Goal: Information Seeking & Learning: Find contact information

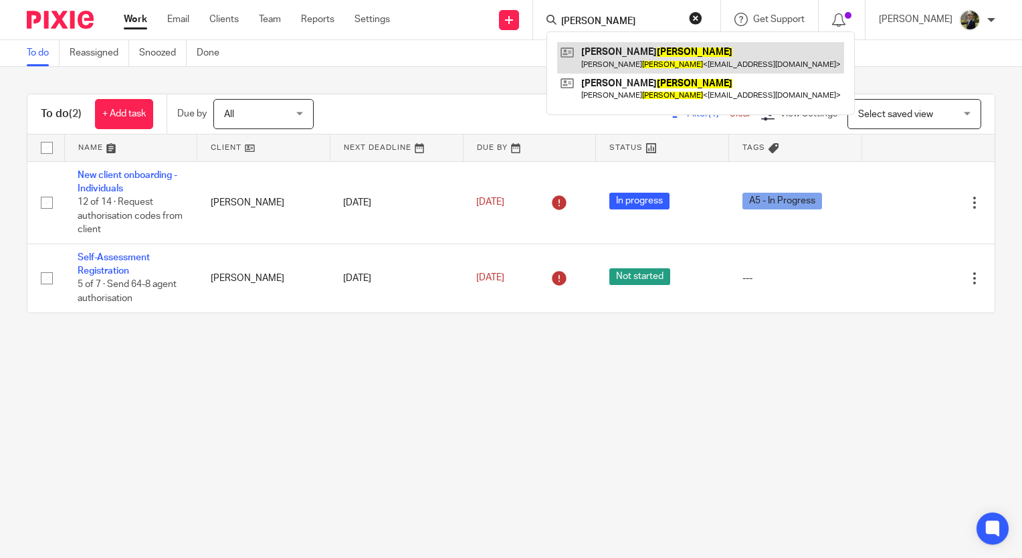
type input "huxley"
click at [629, 62] on link at bounding box center [700, 57] width 287 height 31
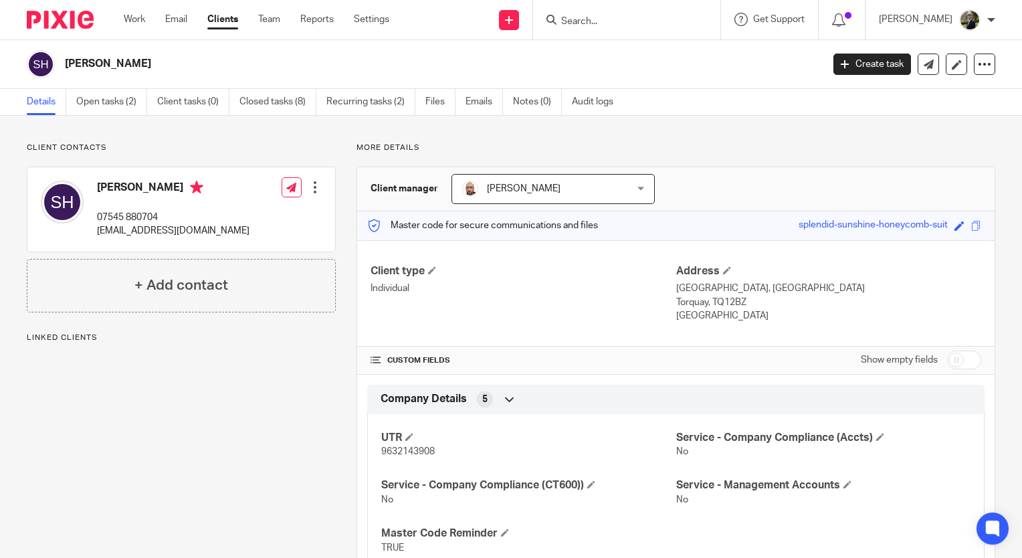
click at [621, 23] on input "Search" at bounding box center [620, 22] width 120 height 12
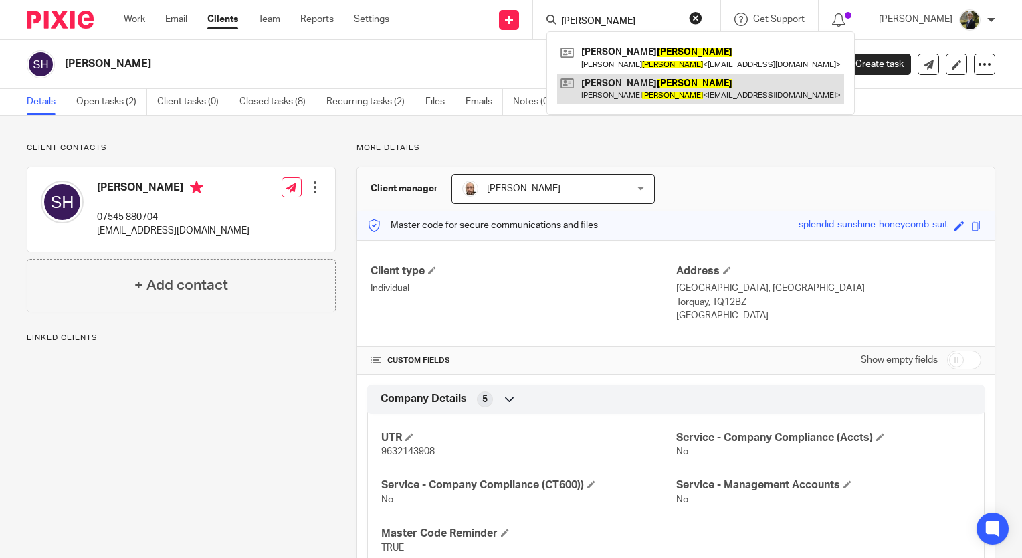
type input "huxley"
click at [609, 78] on link at bounding box center [700, 89] width 287 height 31
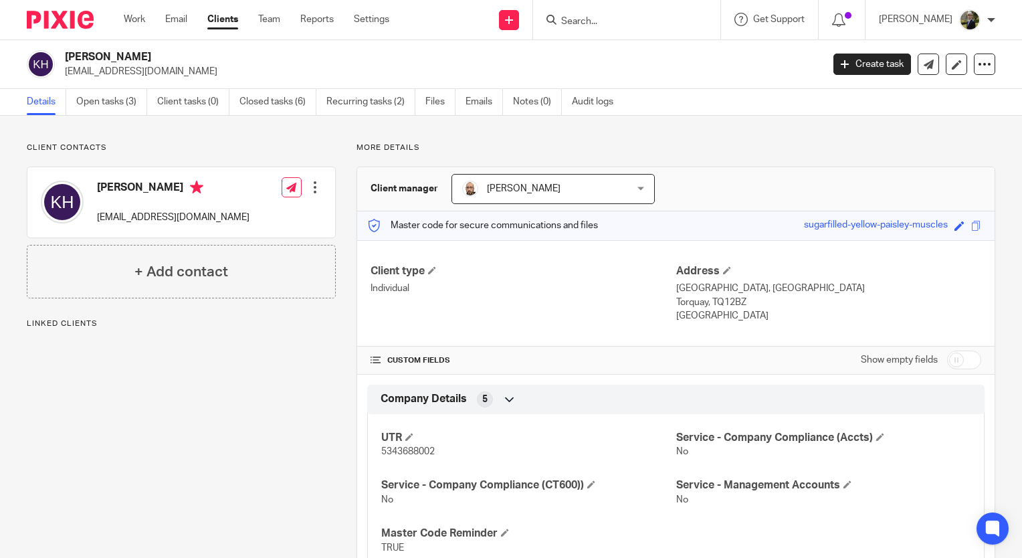
click at [599, 23] on input "Search" at bounding box center [620, 22] width 120 height 12
click at [237, 464] on div "Client contacts [PERSON_NAME] [EMAIL_ADDRESS][DOMAIN_NAME] Edit contact Create …" at bounding box center [171, 413] width 330 height 542
click at [648, 16] on input "Search" at bounding box center [620, 22] width 120 height 12
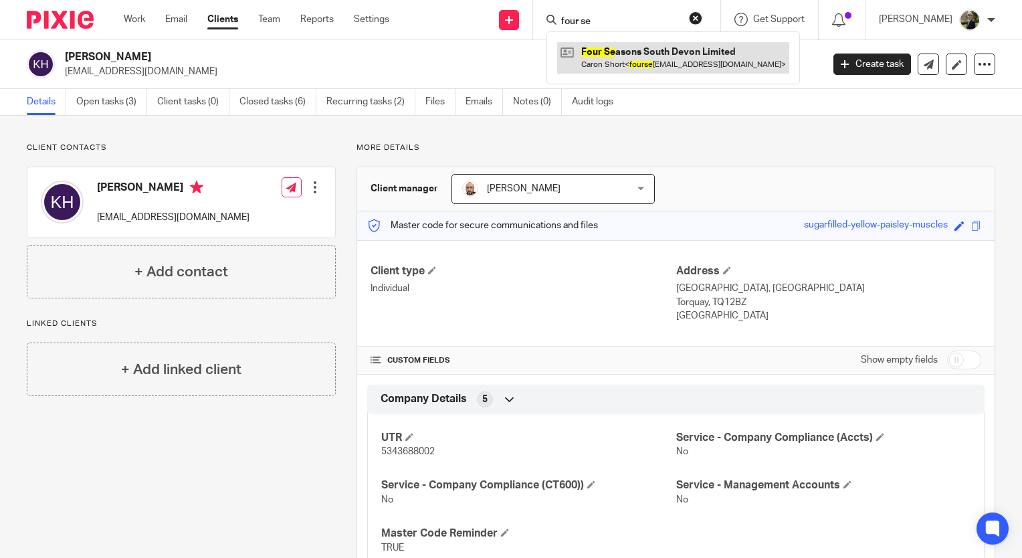
type input "four se"
click at [679, 58] on link at bounding box center [673, 57] width 232 height 31
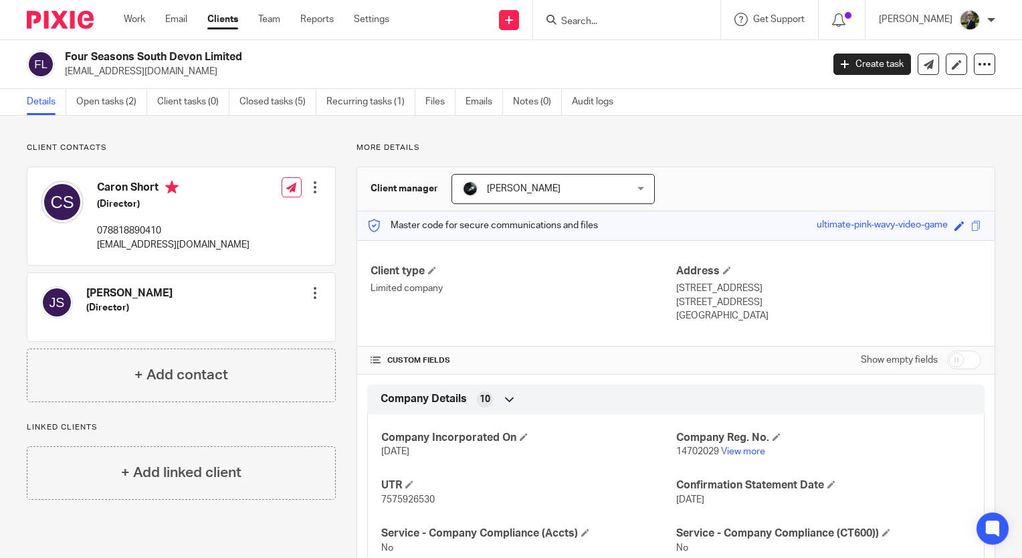
click at [617, 13] on form at bounding box center [631, 19] width 142 height 17
click at [621, 27] on input "Search" at bounding box center [620, 22] width 120 height 12
drag, startPoint x: 639, startPoint y: 21, endPoint x: 650, endPoint y: 39, distance: 21.6
click at [639, 21] on input "Search" at bounding box center [620, 22] width 120 height 12
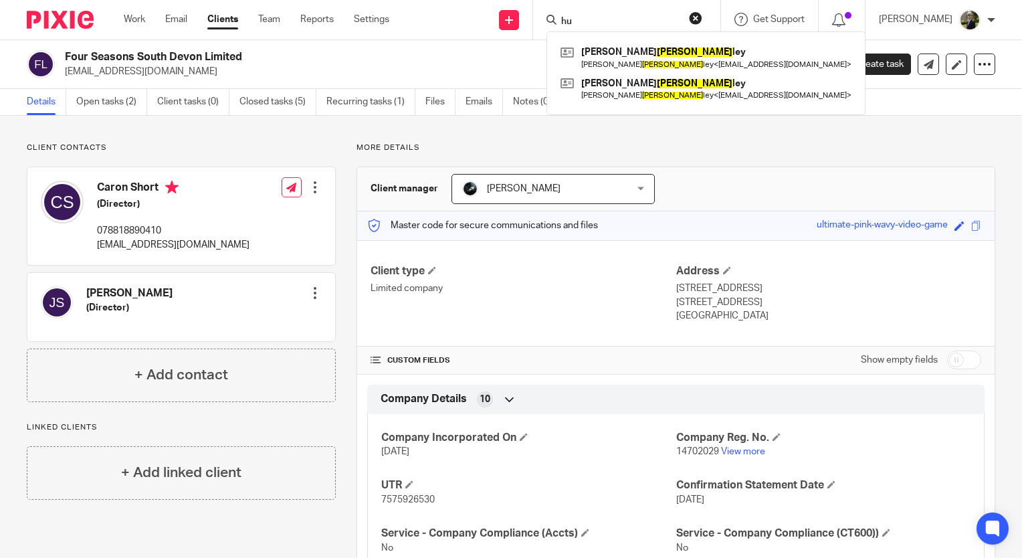
type input "h"
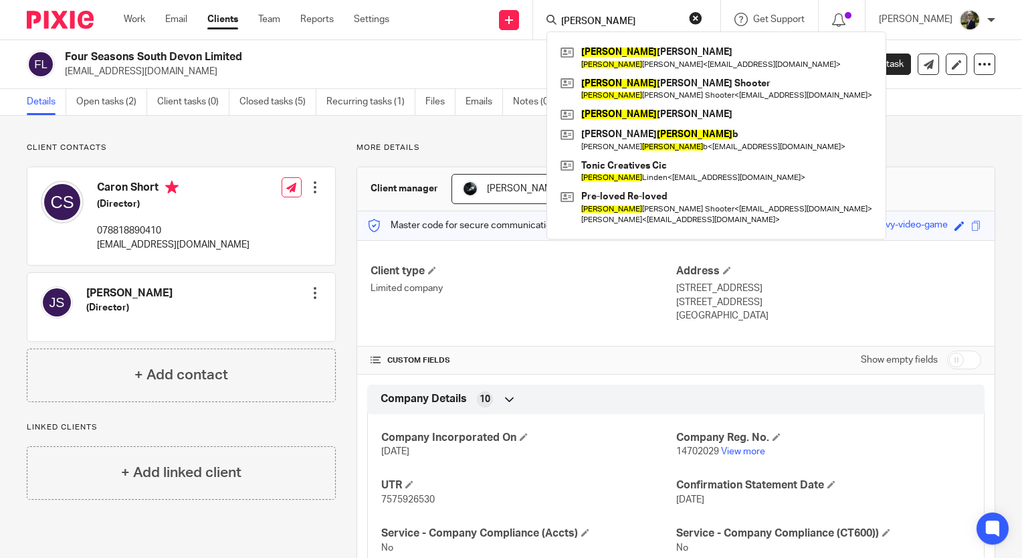
type input "katie"
click at [514, 44] on div "Four Seasons South Devon Limited fourseasonstorbay@gmail.com Create task Update…" at bounding box center [511, 64] width 1022 height 49
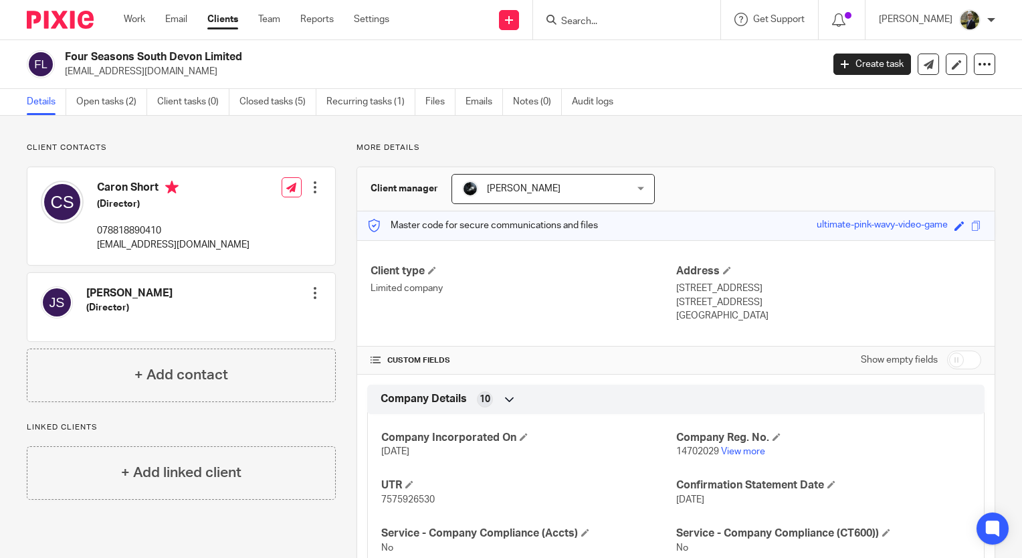
click at [639, 11] on form at bounding box center [631, 19] width 142 height 17
click at [636, 16] on input "Search" at bounding box center [620, 22] width 120 height 12
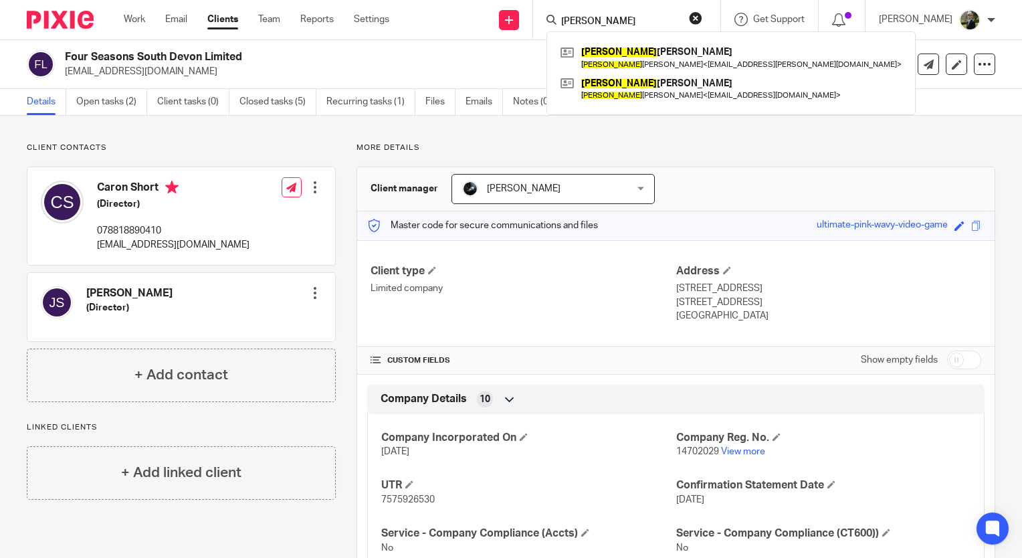
type input "valerie"
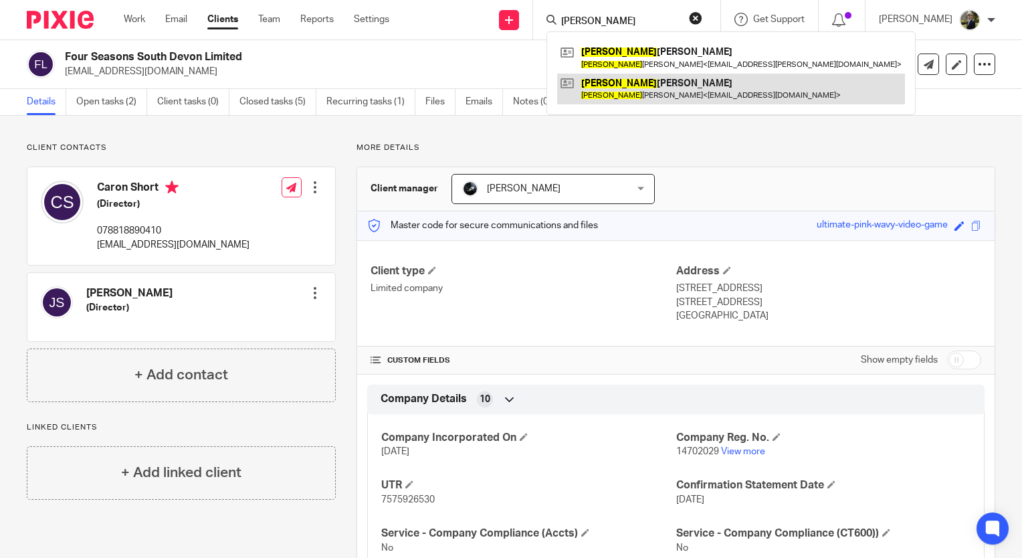
click at [604, 103] on link at bounding box center [731, 89] width 348 height 31
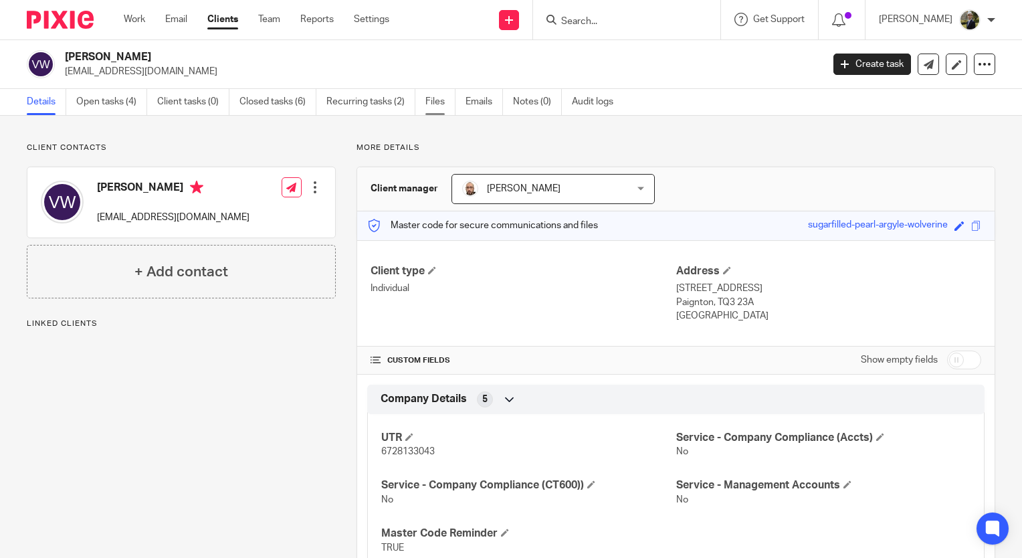
click at [450, 104] on link "Files" at bounding box center [440, 102] width 30 height 26
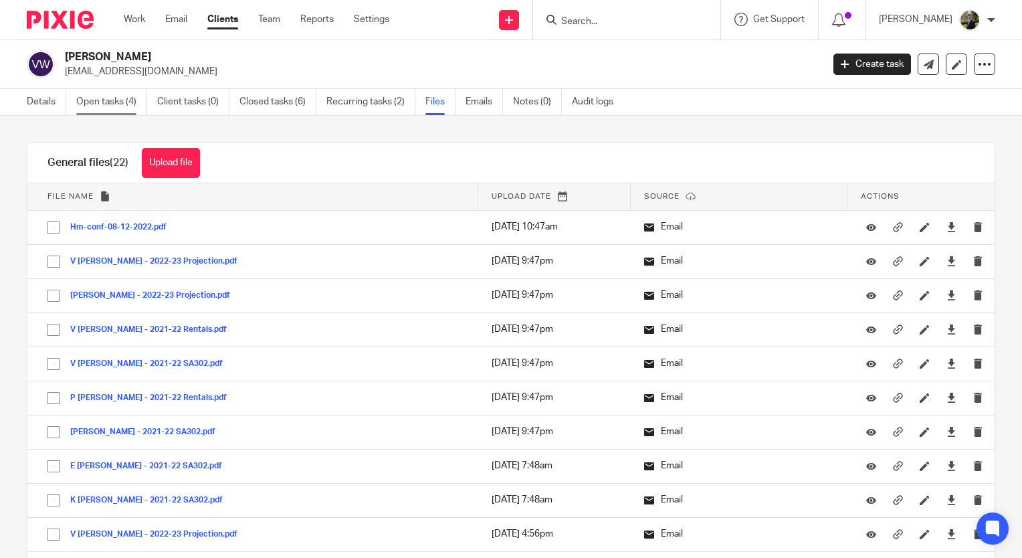
click at [99, 101] on link "Open tasks (4)" at bounding box center [111, 102] width 71 height 26
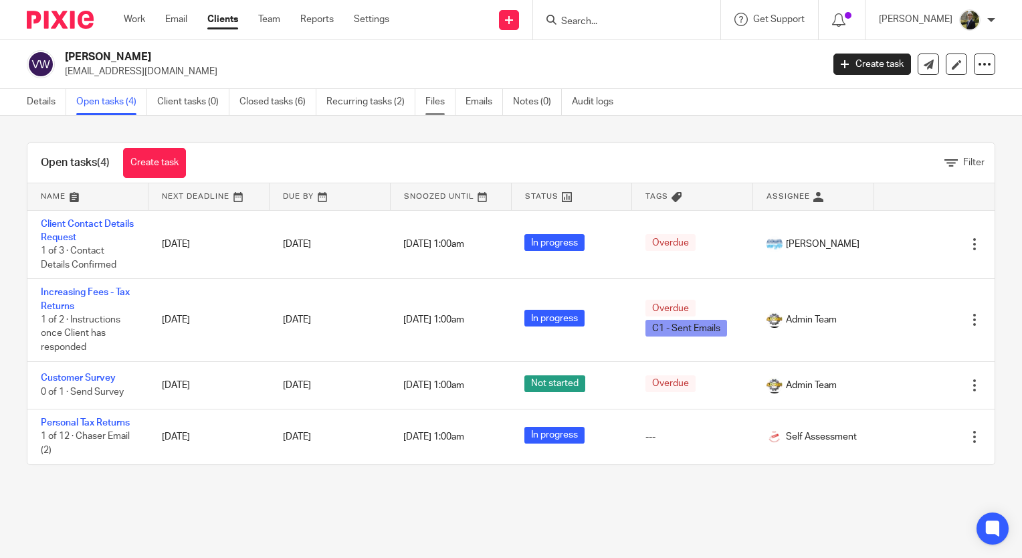
click at [436, 104] on link "Files" at bounding box center [440, 102] width 30 height 26
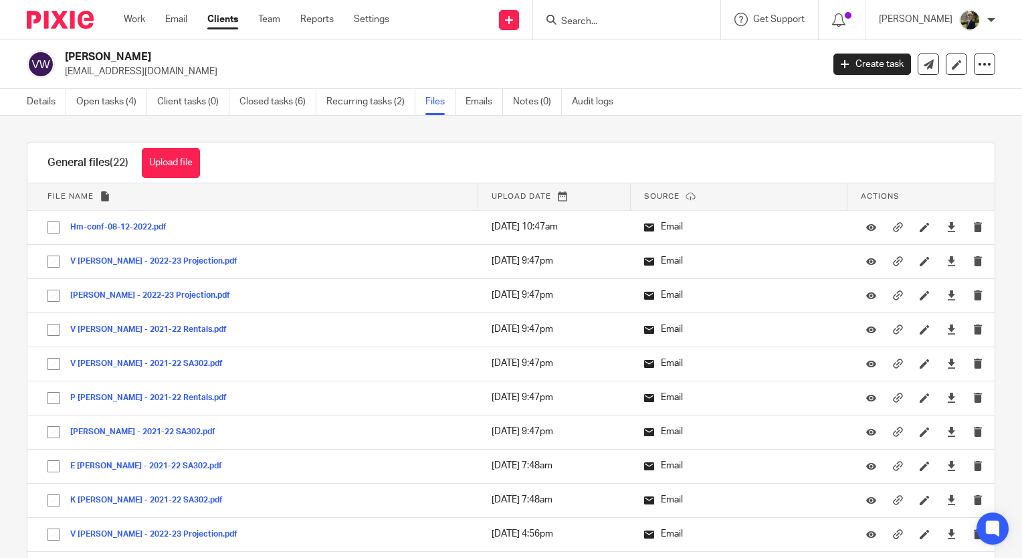
click at [100, 122] on div "Upload file Drag & Drop your files, or click here Files uploading... General fi…" at bounding box center [511, 337] width 1022 height 442
click at [96, 135] on div "Upload file Drag & Drop your files, or click here Files uploading... General fi…" at bounding box center [511, 337] width 1022 height 442
click at [43, 103] on link "Details" at bounding box center [46, 102] width 39 height 26
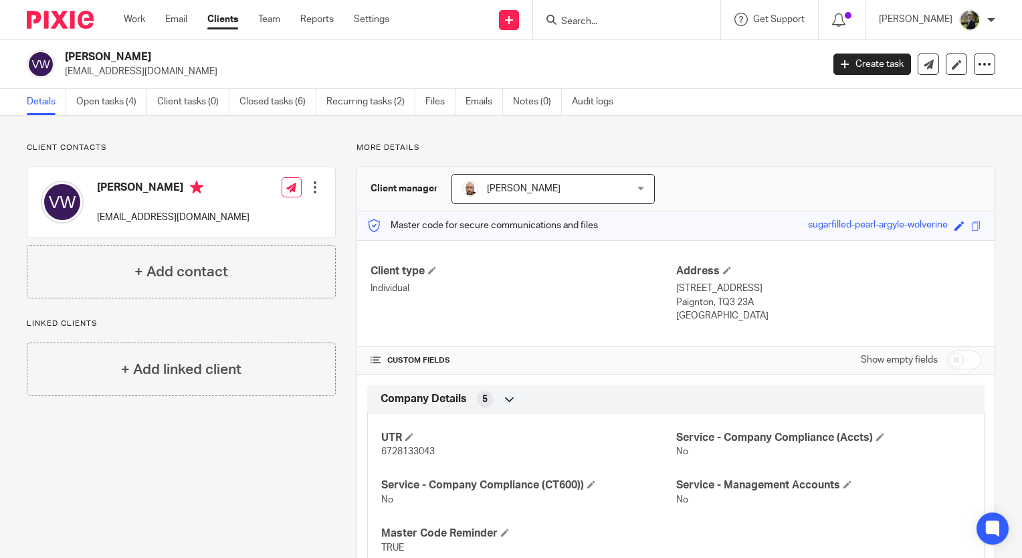
click at [544, 193] on span "Daryl Brandi" at bounding box center [539, 189] width 154 height 28
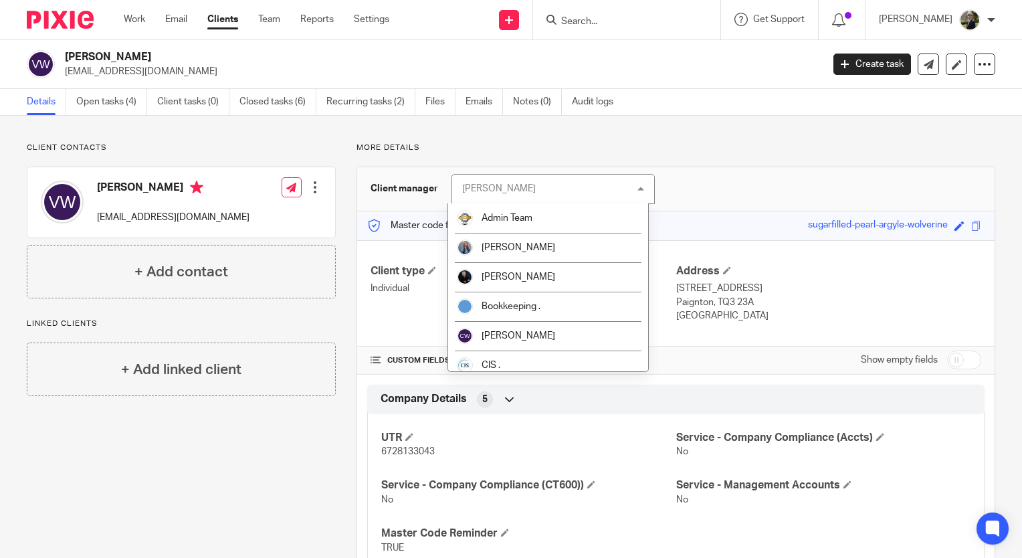
click at [544, 193] on div "Daryl Brandi Daryl Brandi" at bounding box center [552, 189] width 203 height 30
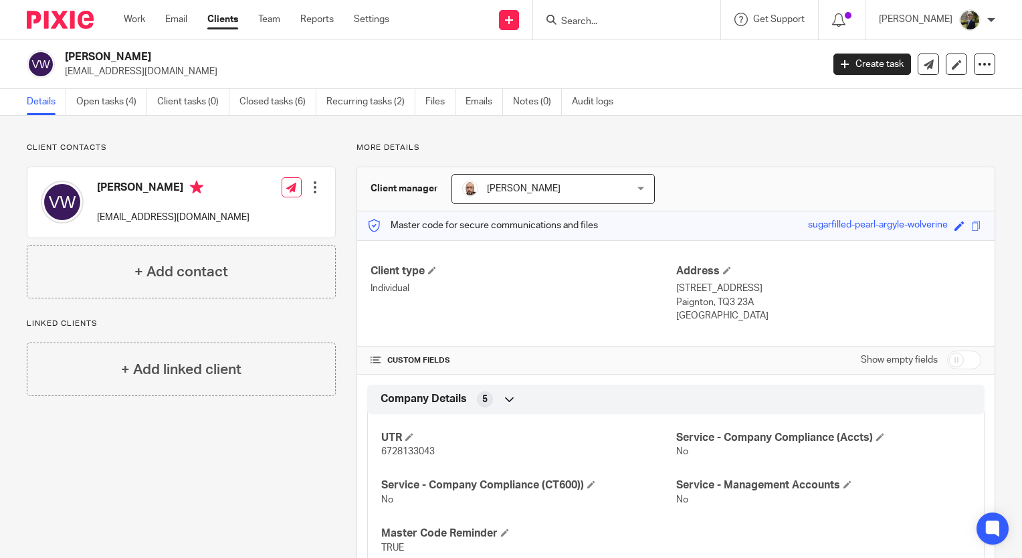
click at [703, 173] on div "Client manager Daryl Brandi Daryl Brandi Admin Team Amanda Thorne Ben Gruber Bo…" at bounding box center [675, 189] width 637 height 44
click at [441, 110] on link "Files" at bounding box center [440, 102] width 30 height 26
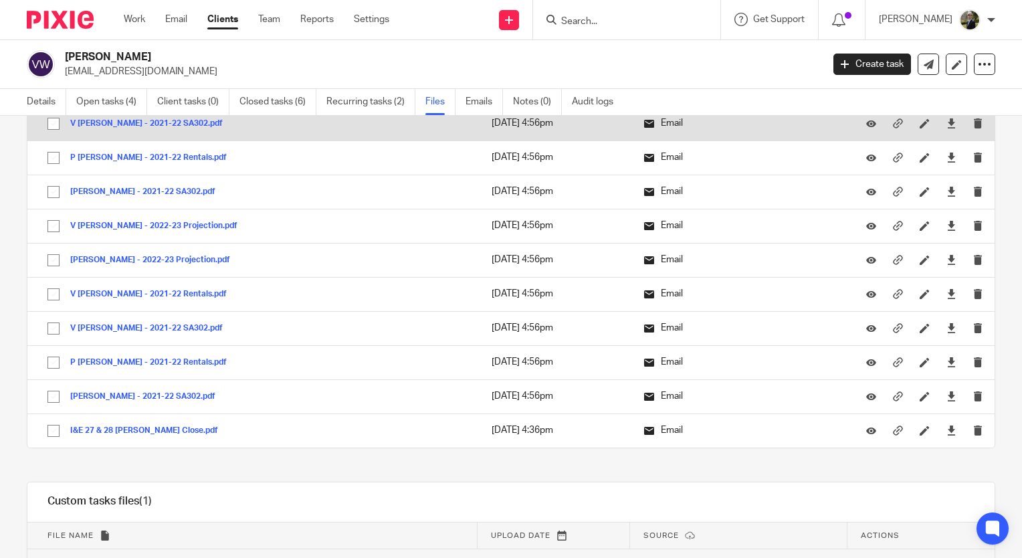
scroll to position [535, 0]
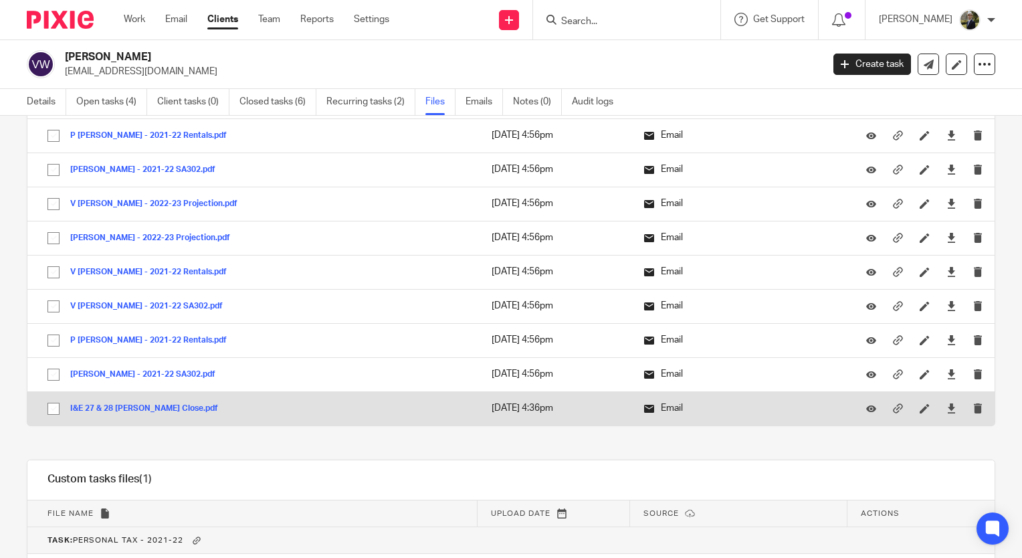
click at [122, 406] on button "I&E 27 & 28 Hicks Close.pdf" at bounding box center [149, 408] width 158 height 9
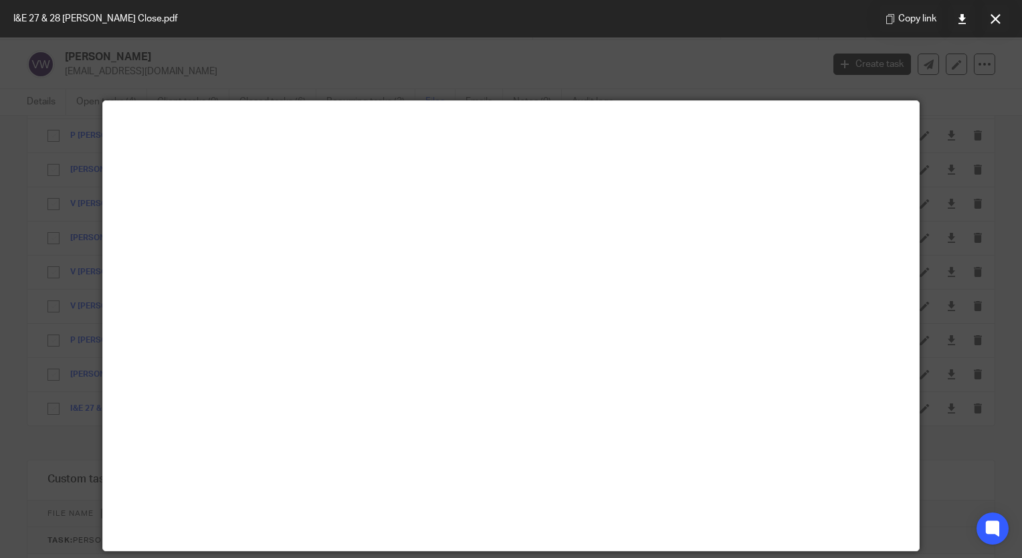
click at [43, 46] on div at bounding box center [511, 279] width 1022 height 558
click at [991, 20] on icon at bounding box center [995, 19] width 10 height 10
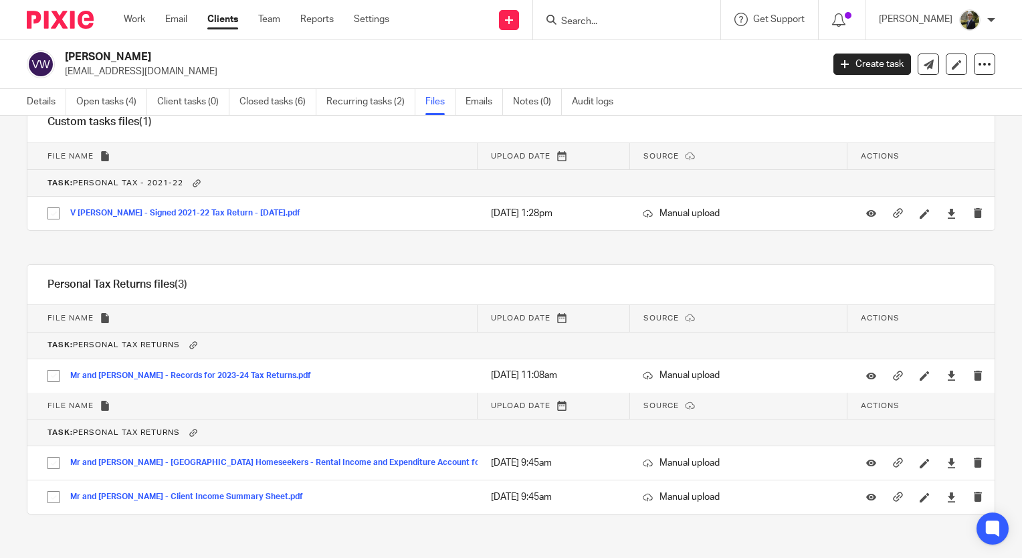
scroll to position [904, 0]
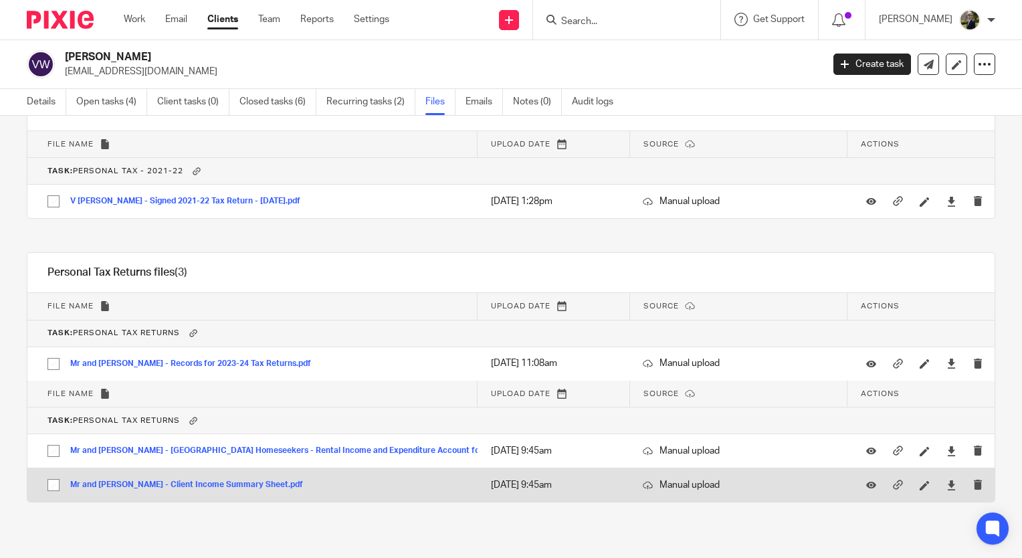
click at [261, 481] on button "Mr and Mrs Woodward - Client Income Summary Sheet.pdf" at bounding box center [191, 484] width 243 height 9
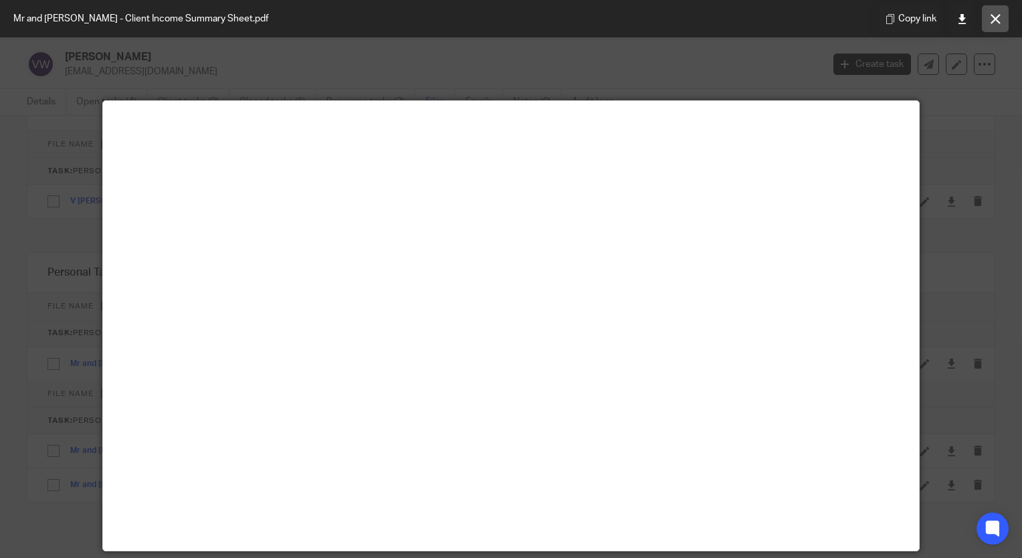
click at [994, 22] on icon at bounding box center [995, 19] width 10 height 10
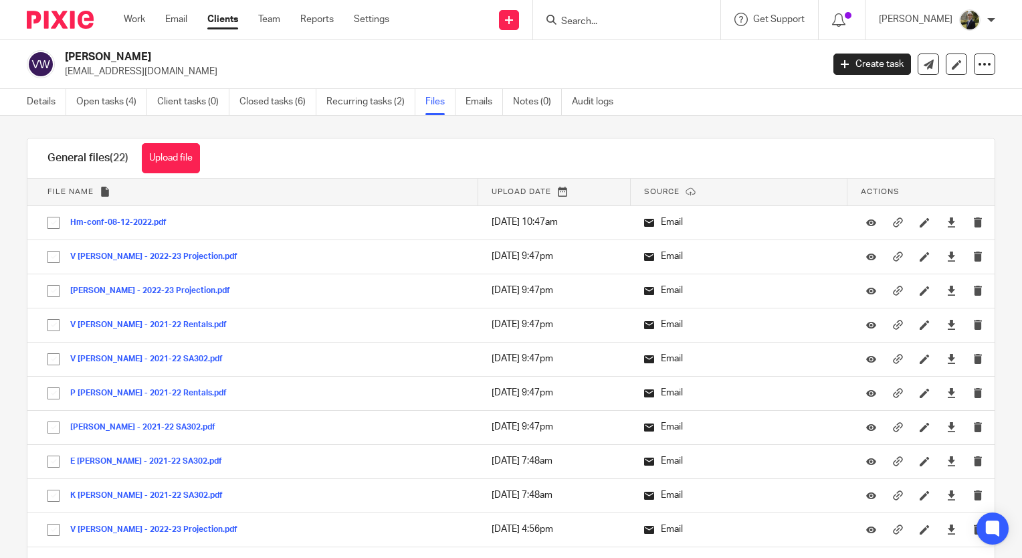
scroll to position [0, 0]
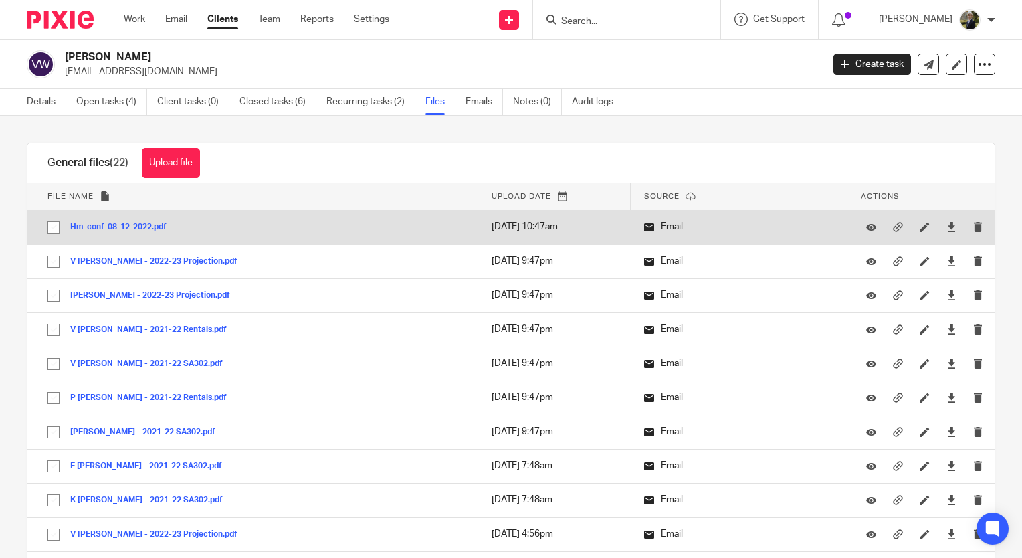
click at [110, 231] on button "Hm-conf-08-12-2022.pdf" at bounding box center [123, 227] width 106 height 9
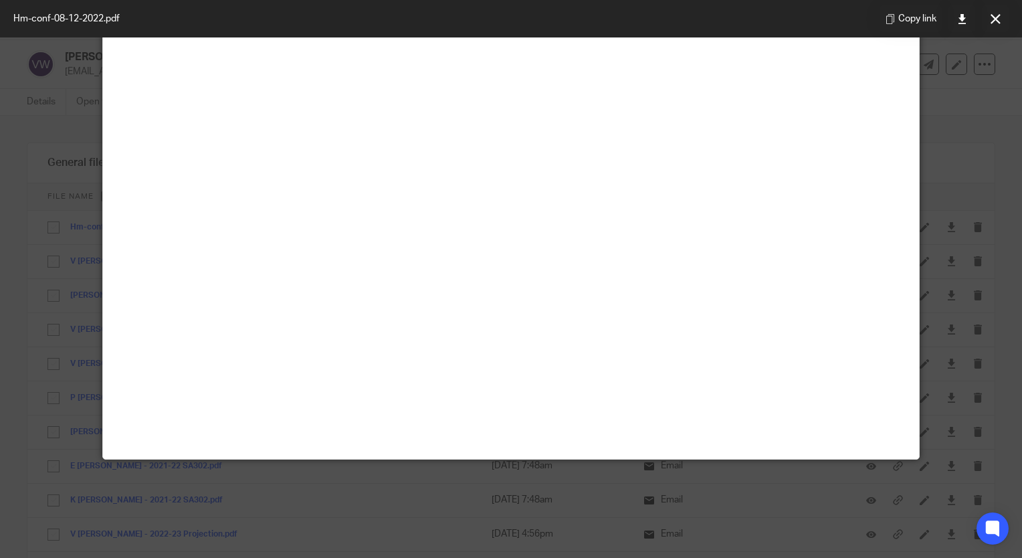
scroll to position [94, 0]
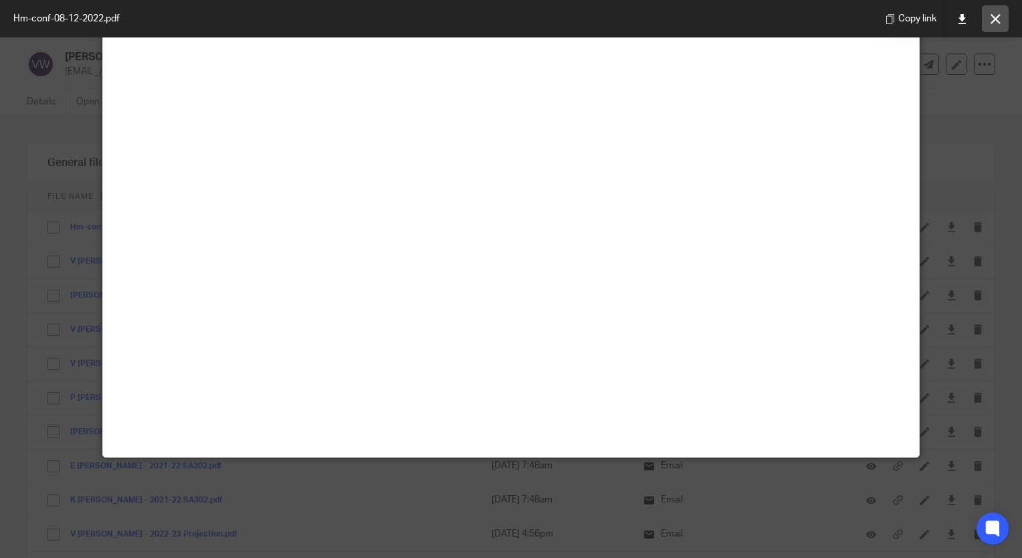
click at [994, 20] on icon at bounding box center [995, 19] width 10 height 10
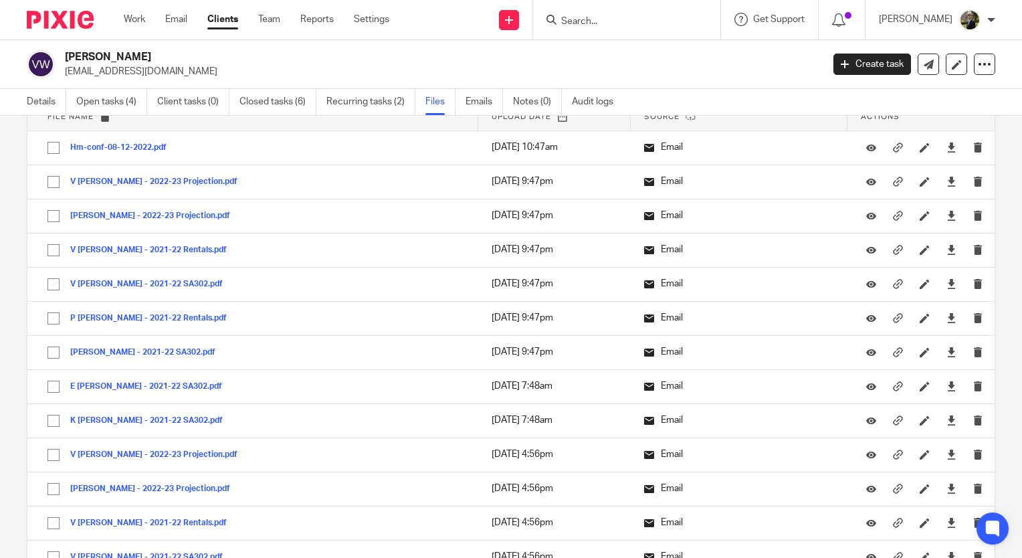
scroll to position [0, 0]
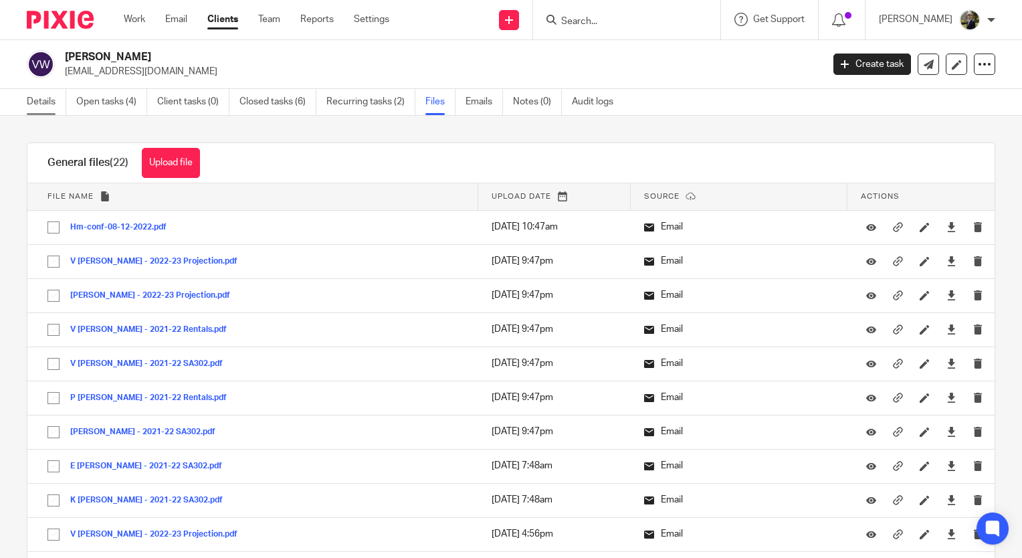
click at [41, 92] on link "Details" at bounding box center [46, 102] width 39 height 26
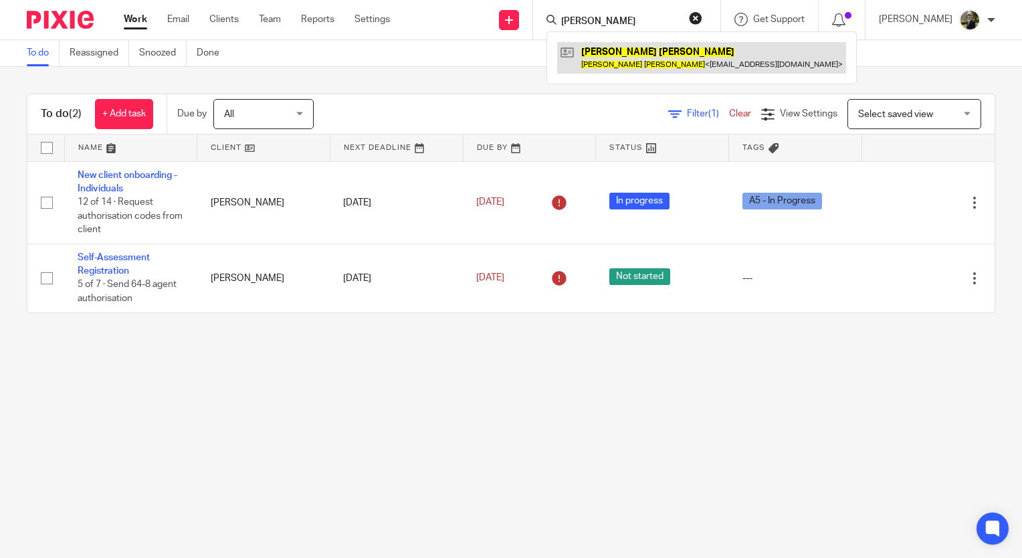
type input "gareth jones"
click at [627, 58] on link at bounding box center [701, 57] width 289 height 31
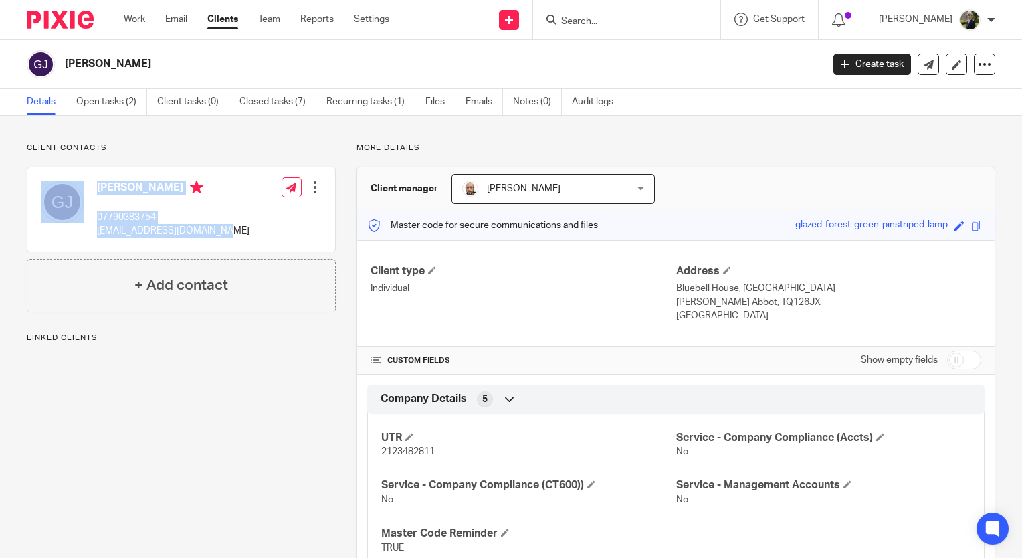
drag, startPoint x: 223, startPoint y: 237, endPoint x: 88, endPoint y: 235, distance: 135.1
click at [88, 235] on div "[PERSON_NAME] 07790383754 [EMAIL_ADDRESS][DOMAIN_NAME] Edit contact Create clie…" at bounding box center [181, 209] width 308 height 84
drag, startPoint x: 88, startPoint y: 235, endPoint x: 139, endPoint y: 231, distance: 51.0
click at [139, 231] on p "g.jones268@btinternet.com" at bounding box center [173, 230] width 152 height 13
click at [249, 233] on div "Gareth Jones 07790383754 g.jones268@btinternet.com Edit contact Create client f…" at bounding box center [181, 209] width 308 height 84
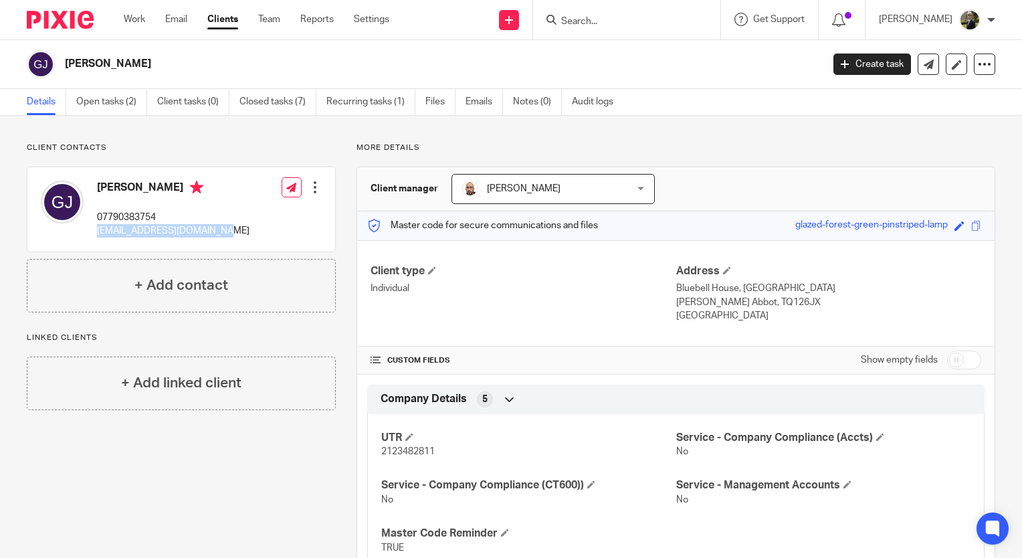
drag, startPoint x: 233, startPoint y: 235, endPoint x: 95, endPoint y: 229, distance: 137.9
click at [95, 229] on div "Gareth Jones 07790383754 g.jones268@btinternet.com Edit contact Create client f…" at bounding box center [181, 209] width 308 height 84
copy p "g.jones268@btinternet.com"
click at [634, 20] on input "Search" at bounding box center [620, 22] width 120 height 12
paste input "g.jones268@btinternet.com"
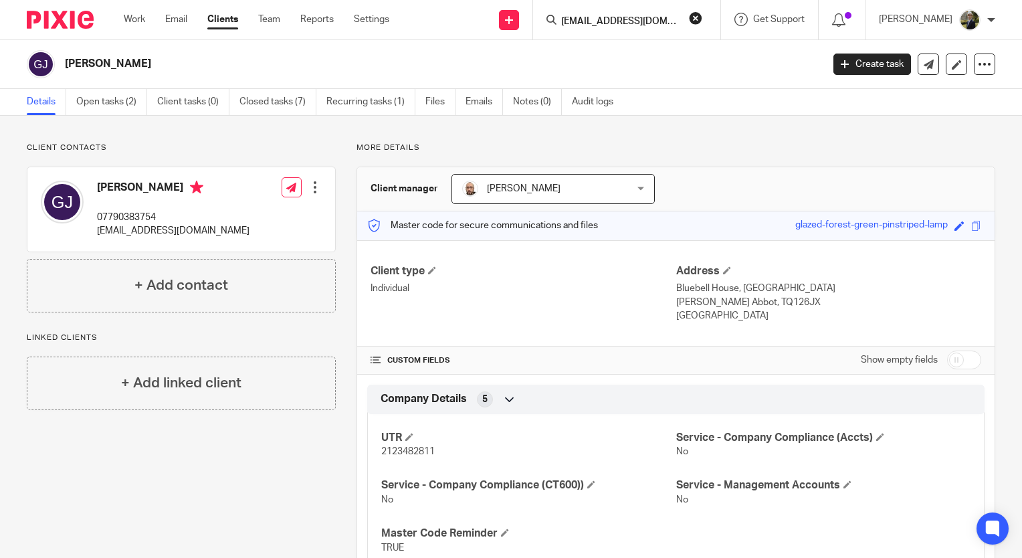
scroll to position [0, 3]
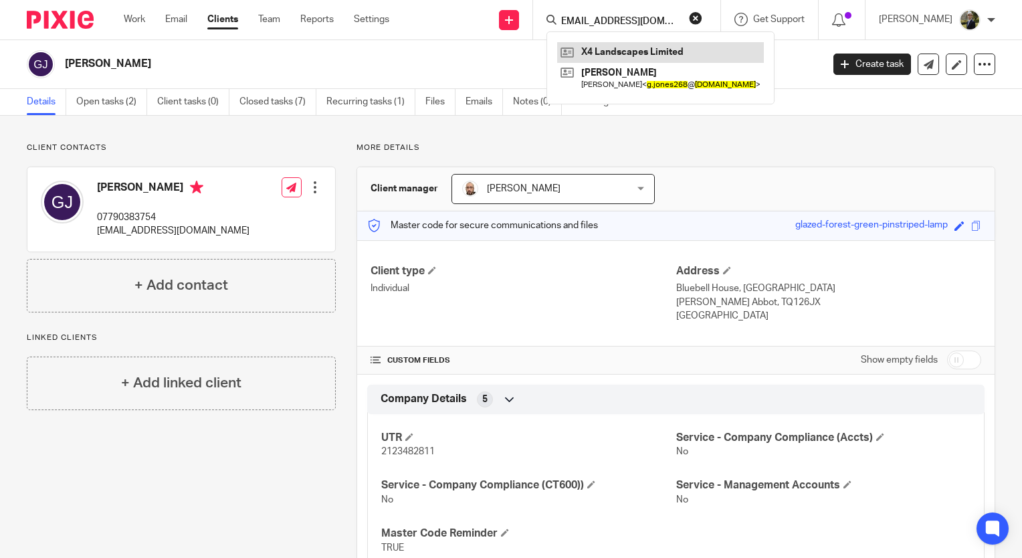
type input "g.jones268@btinternet.com"
click at [637, 54] on link at bounding box center [660, 52] width 207 height 20
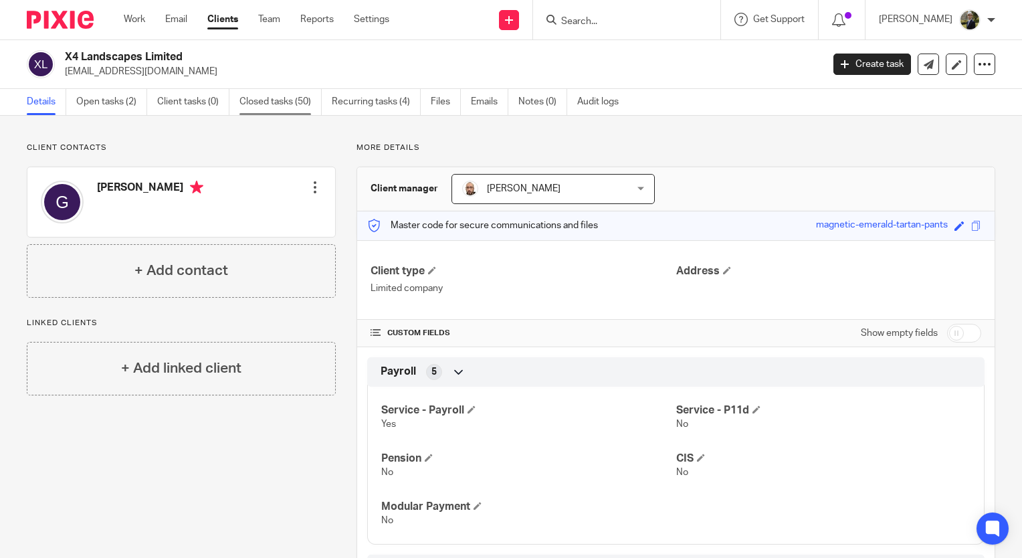
click at [253, 98] on link "Closed tasks (50)" at bounding box center [280, 102] width 82 height 26
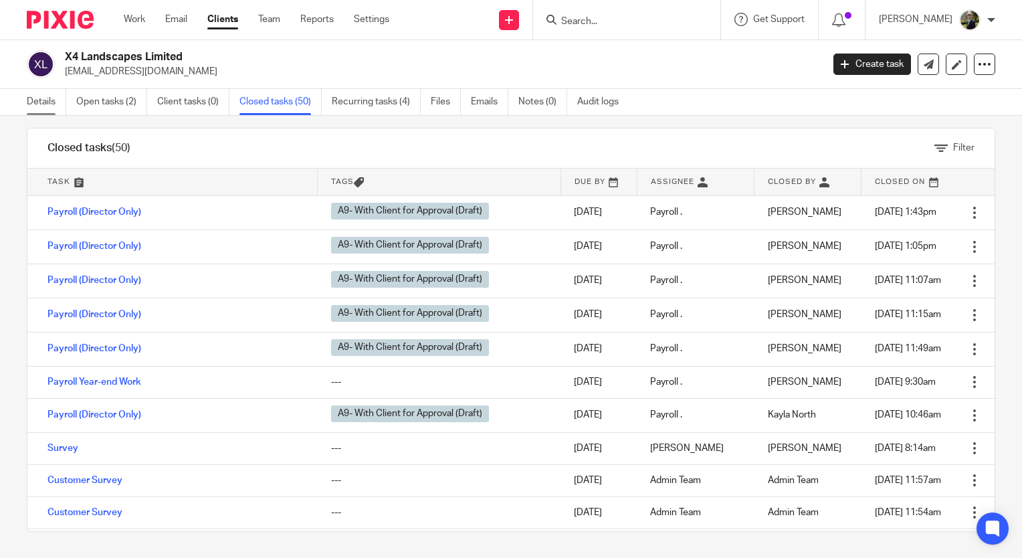
click at [56, 104] on link "Details" at bounding box center [46, 102] width 39 height 26
